Goal: Task Accomplishment & Management: Complete application form

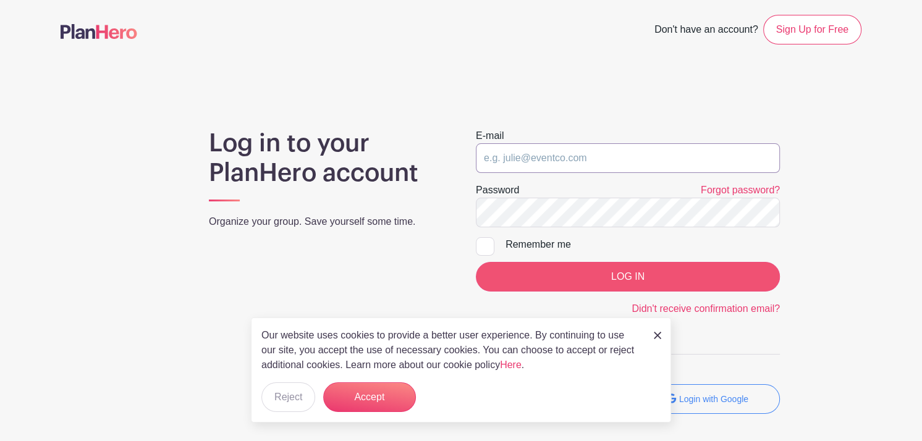
type input "bobbie@kitchenoneforone.com"
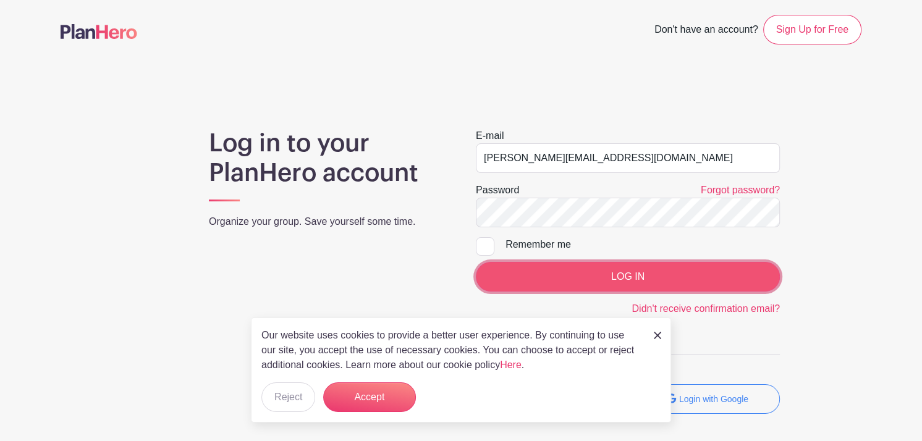
click at [621, 271] on input "LOG IN" at bounding box center [628, 277] width 304 height 30
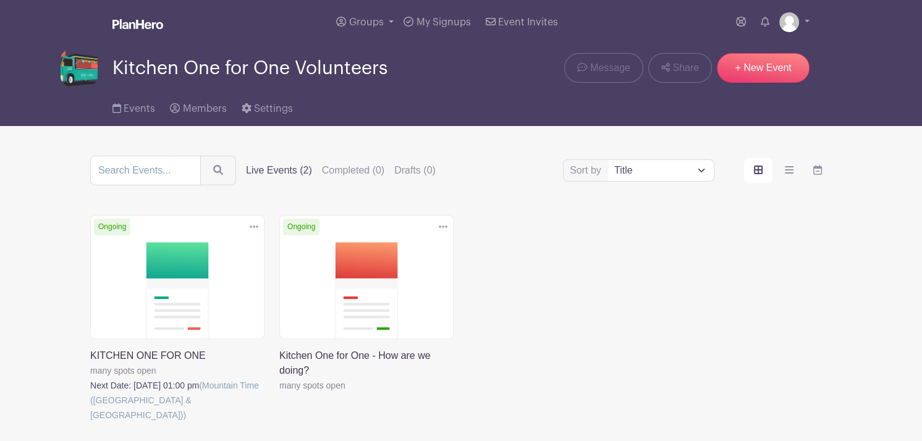
click at [90, 423] on link at bounding box center [90, 423] width 0 height 0
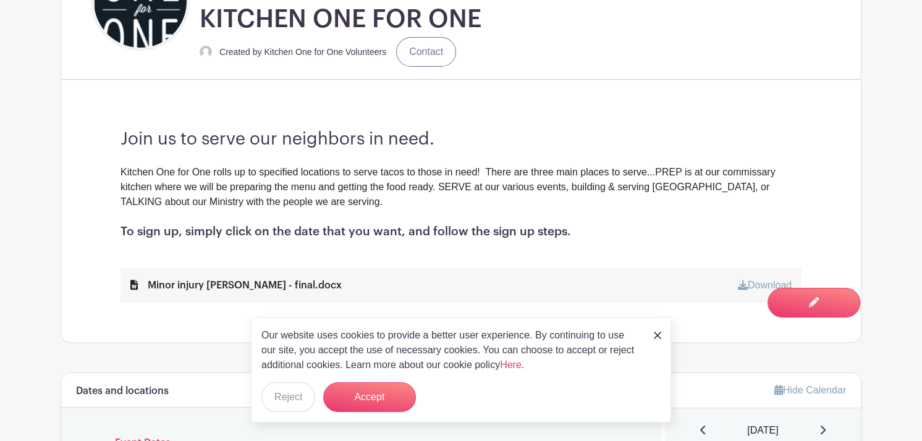
scroll to position [452, 0]
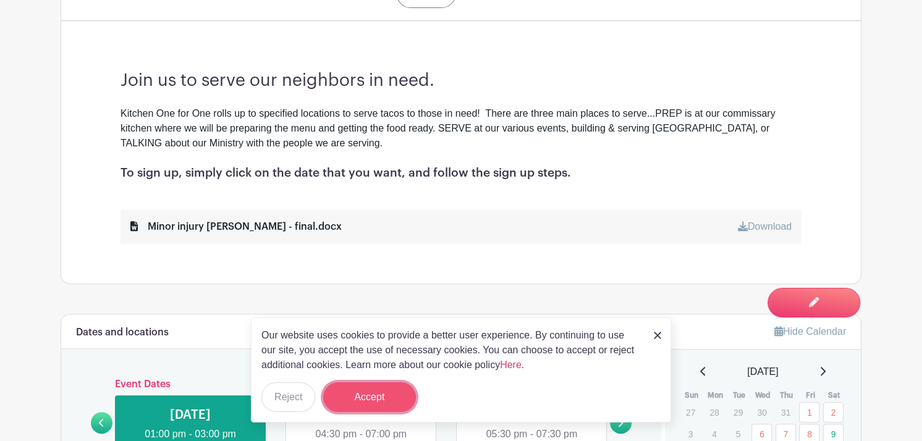
click at [361, 393] on button "Accept" at bounding box center [369, 398] width 93 height 30
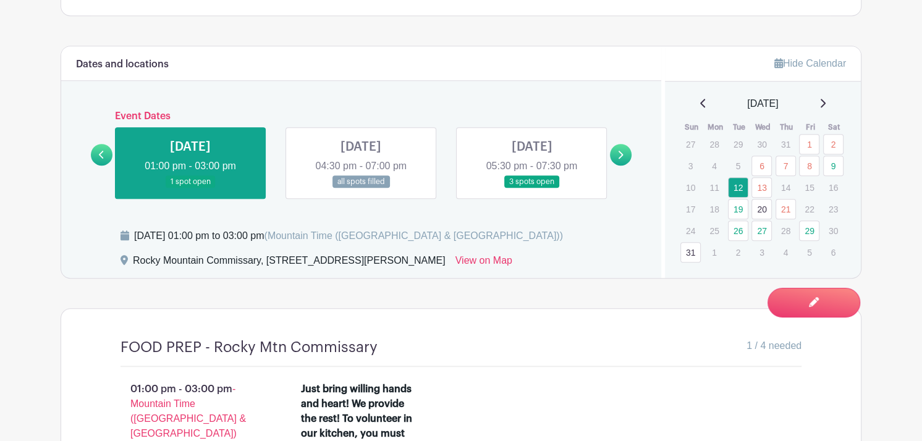
scroll to position [724, 0]
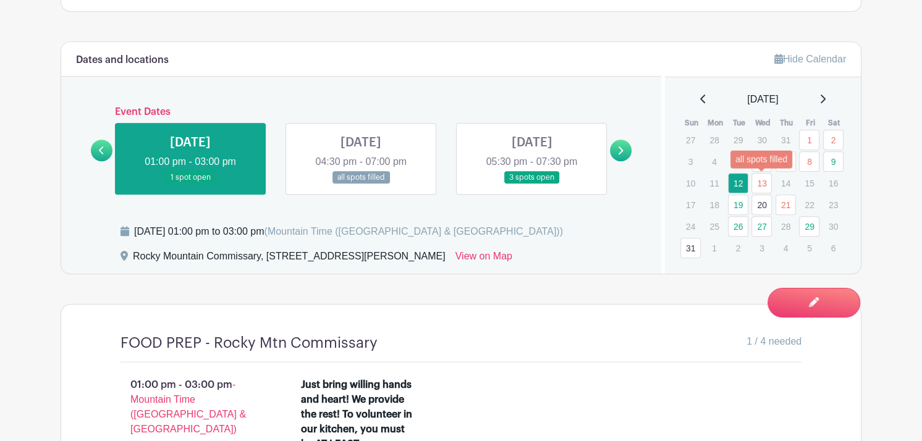
click at [764, 182] on link "13" at bounding box center [762, 183] width 20 height 20
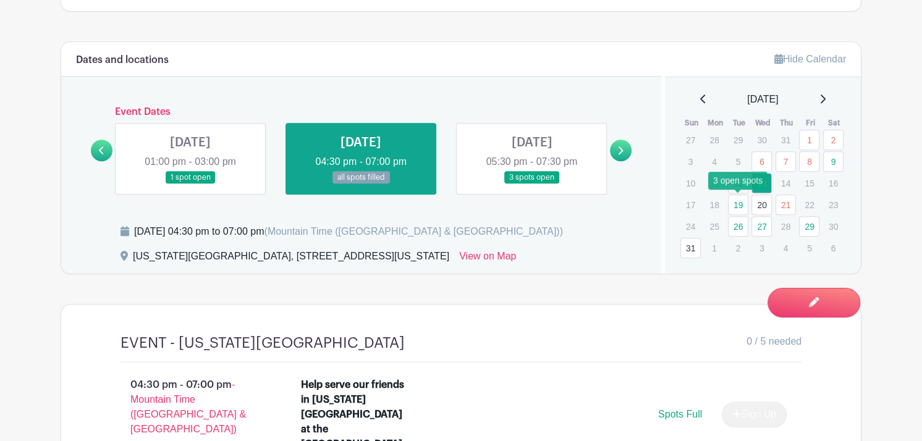
click at [737, 205] on link "19" at bounding box center [738, 205] width 20 height 20
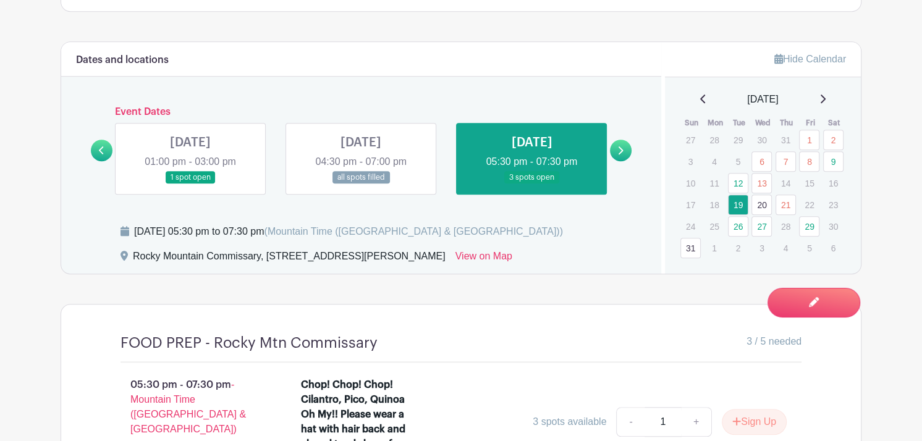
click at [760, 205] on link "20" at bounding box center [762, 205] width 20 height 20
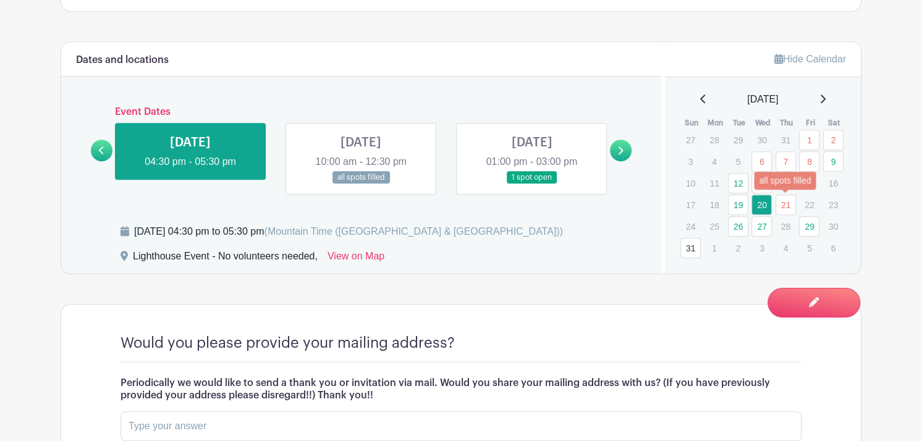
click at [784, 205] on link "21" at bounding box center [786, 205] width 20 height 20
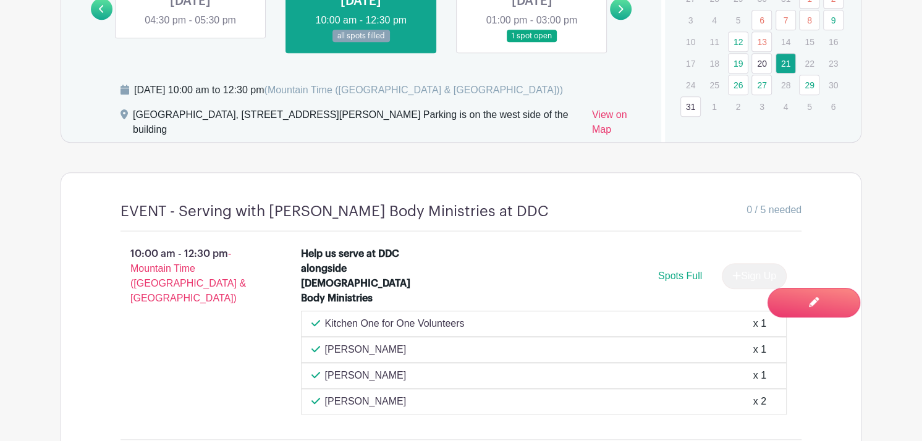
scroll to position [870, 0]
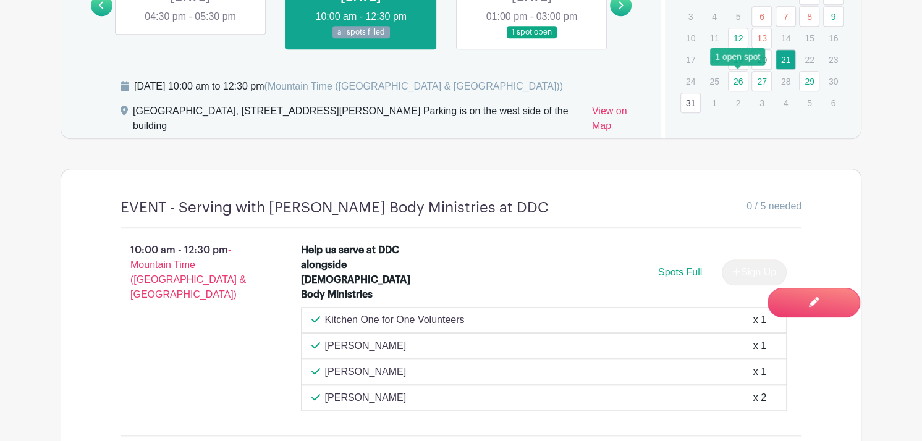
click at [740, 76] on link "26" at bounding box center [738, 81] width 20 height 20
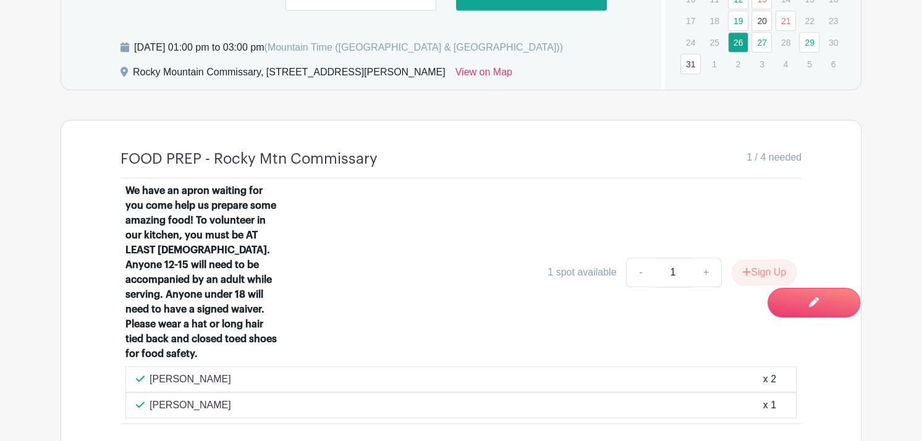
scroll to position [907, 0]
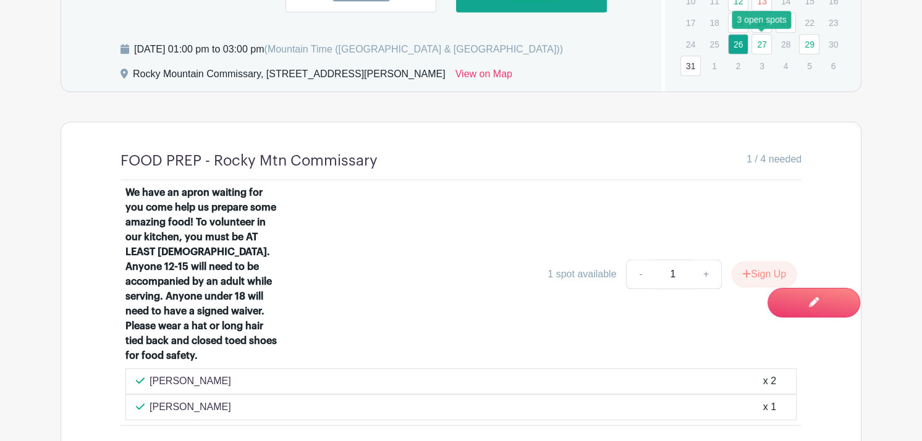
click at [764, 43] on link "27" at bounding box center [762, 44] width 20 height 20
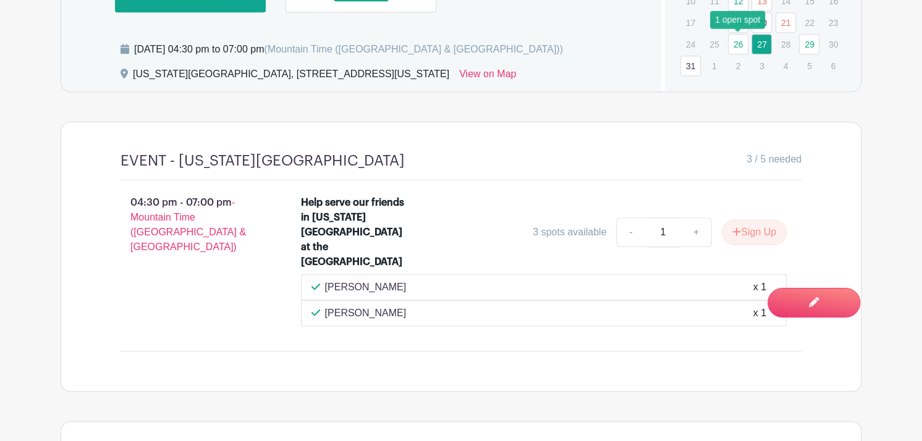
click at [737, 43] on link "26" at bounding box center [738, 44] width 20 height 20
